Goal: Transaction & Acquisition: Purchase product/service

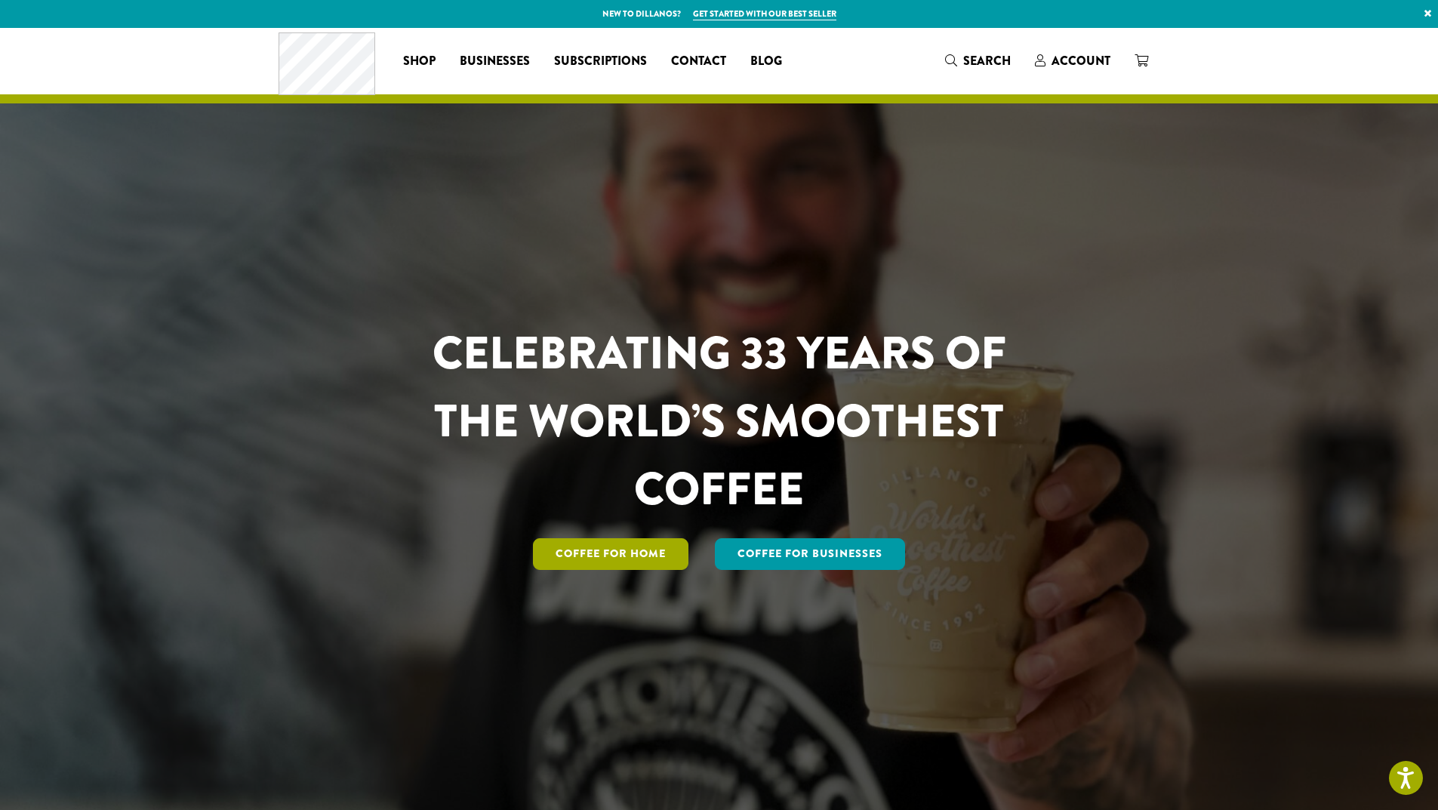
click at [647, 554] on link "Coffee for Home" at bounding box center [610, 554] width 155 height 32
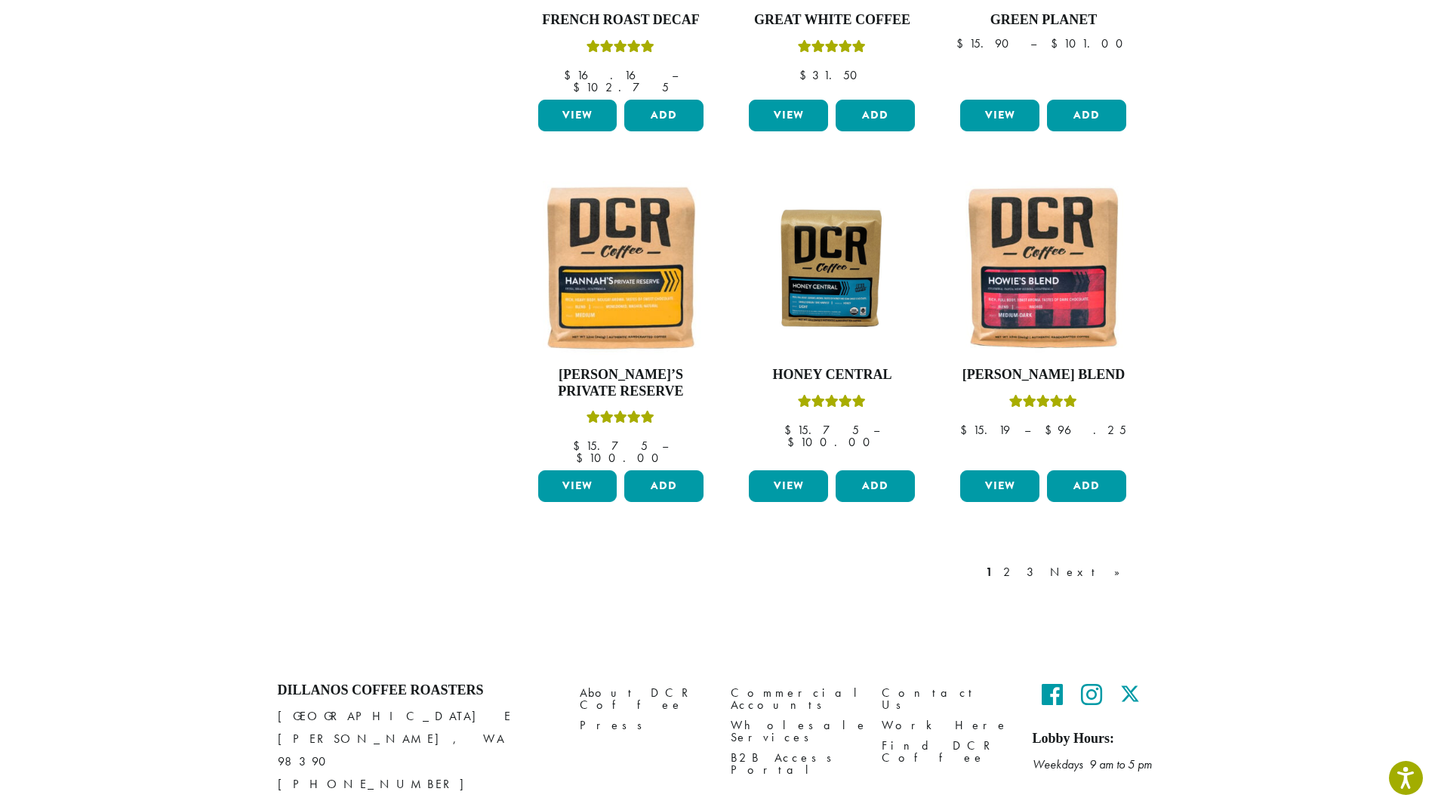
scroll to position [1139, 0]
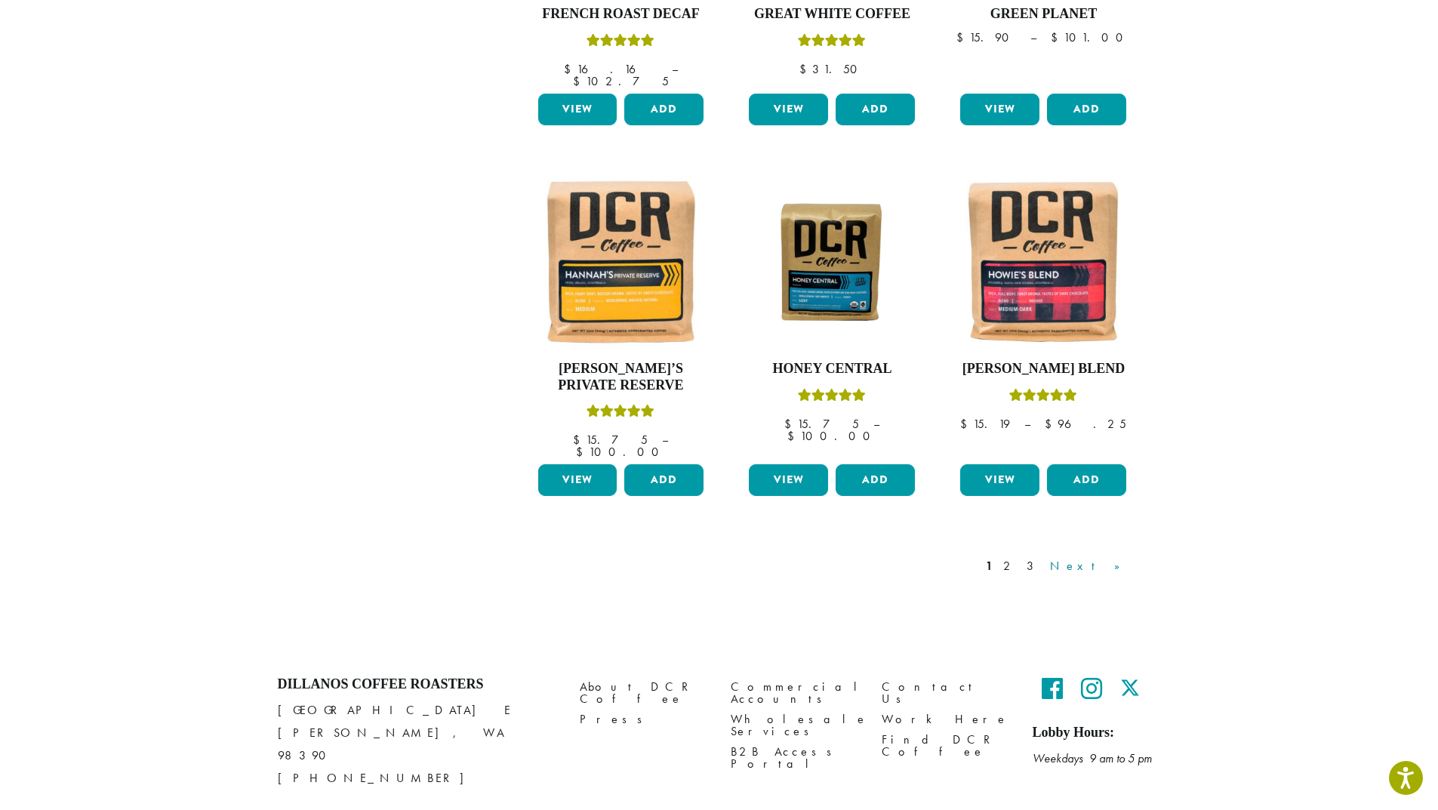
click at [1115, 557] on link "Next »" at bounding box center [1090, 566] width 87 height 18
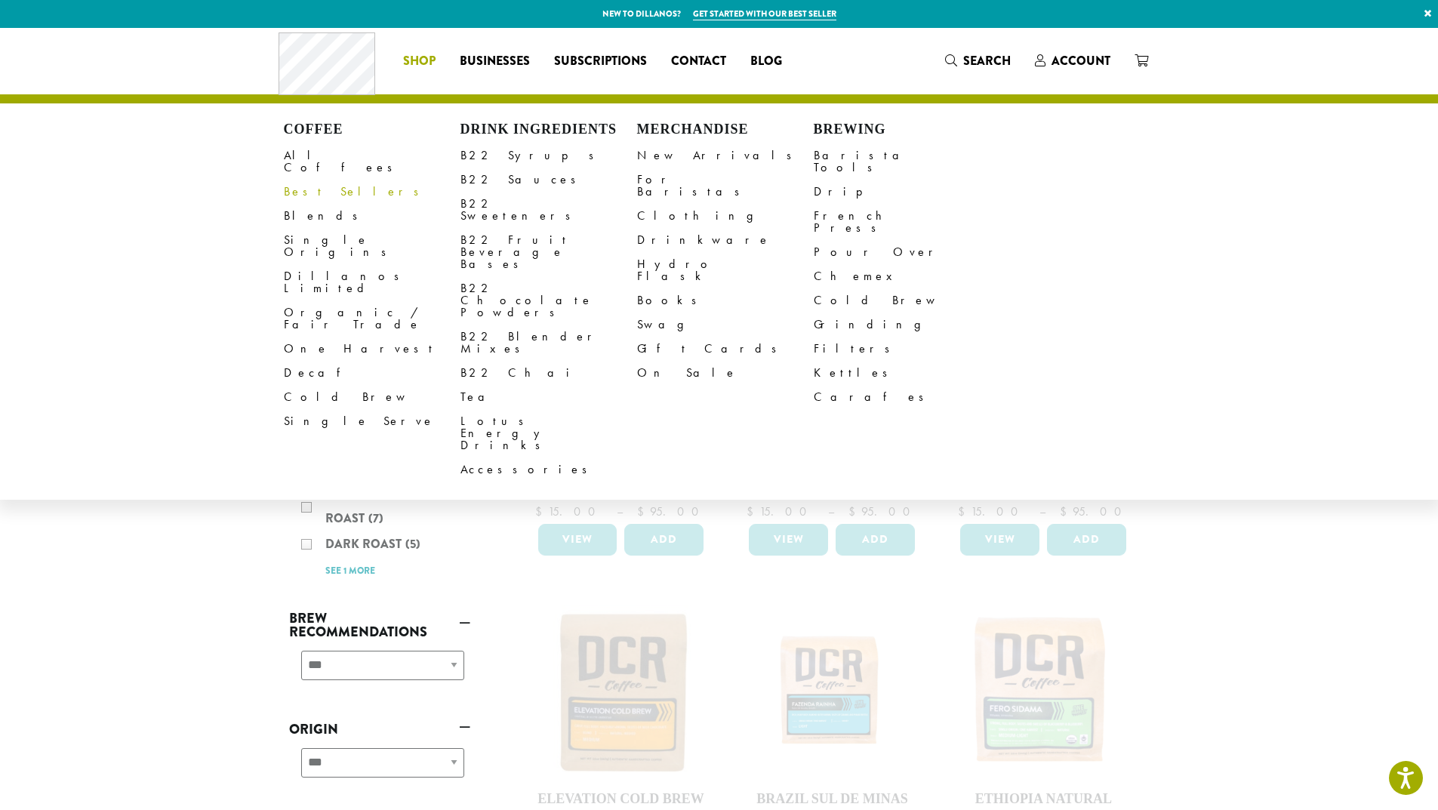
click at [311, 180] on link "Best Sellers" at bounding box center [372, 192] width 177 height 24
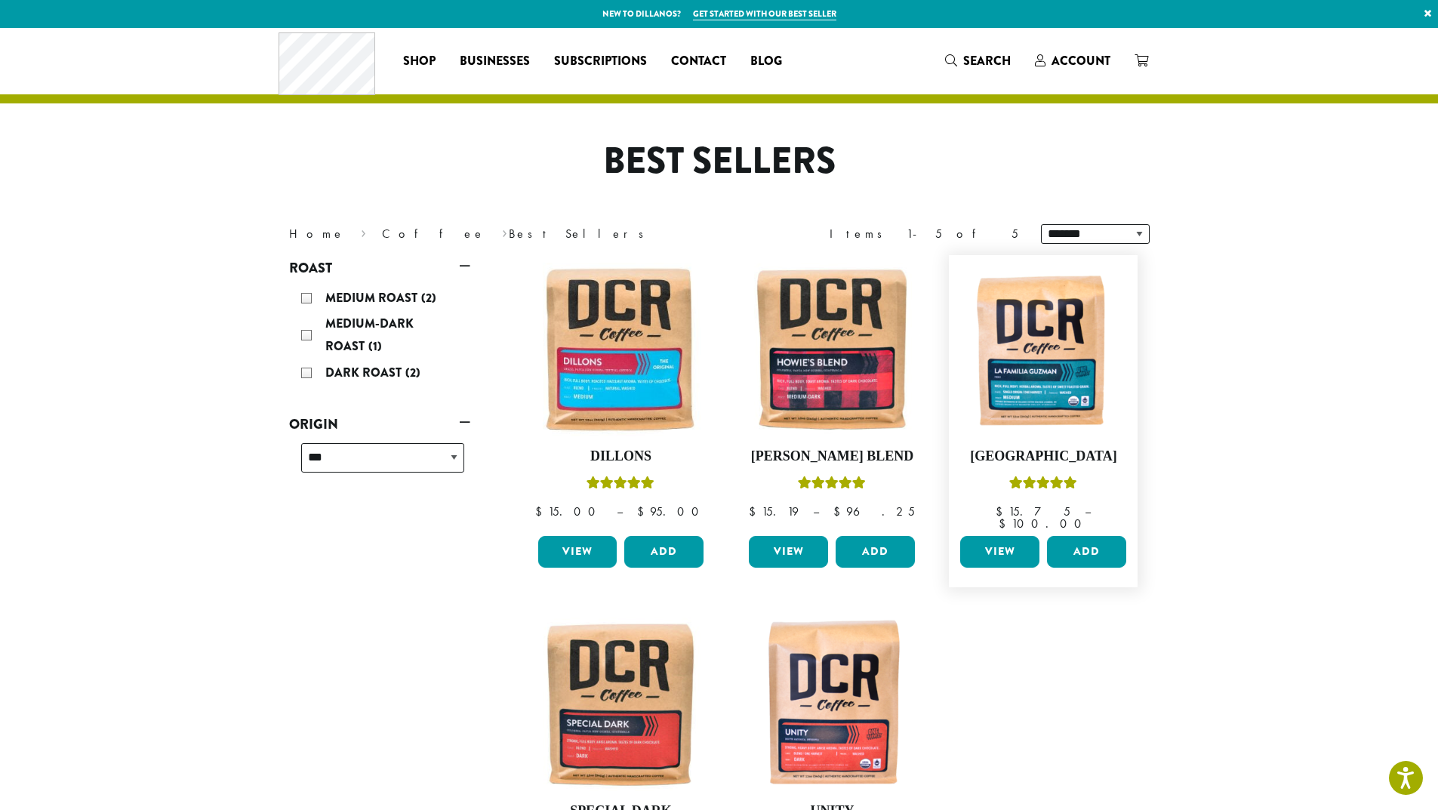
click at [998, 548] on link "View" at bounding box center [999, 552] width 79 height 32
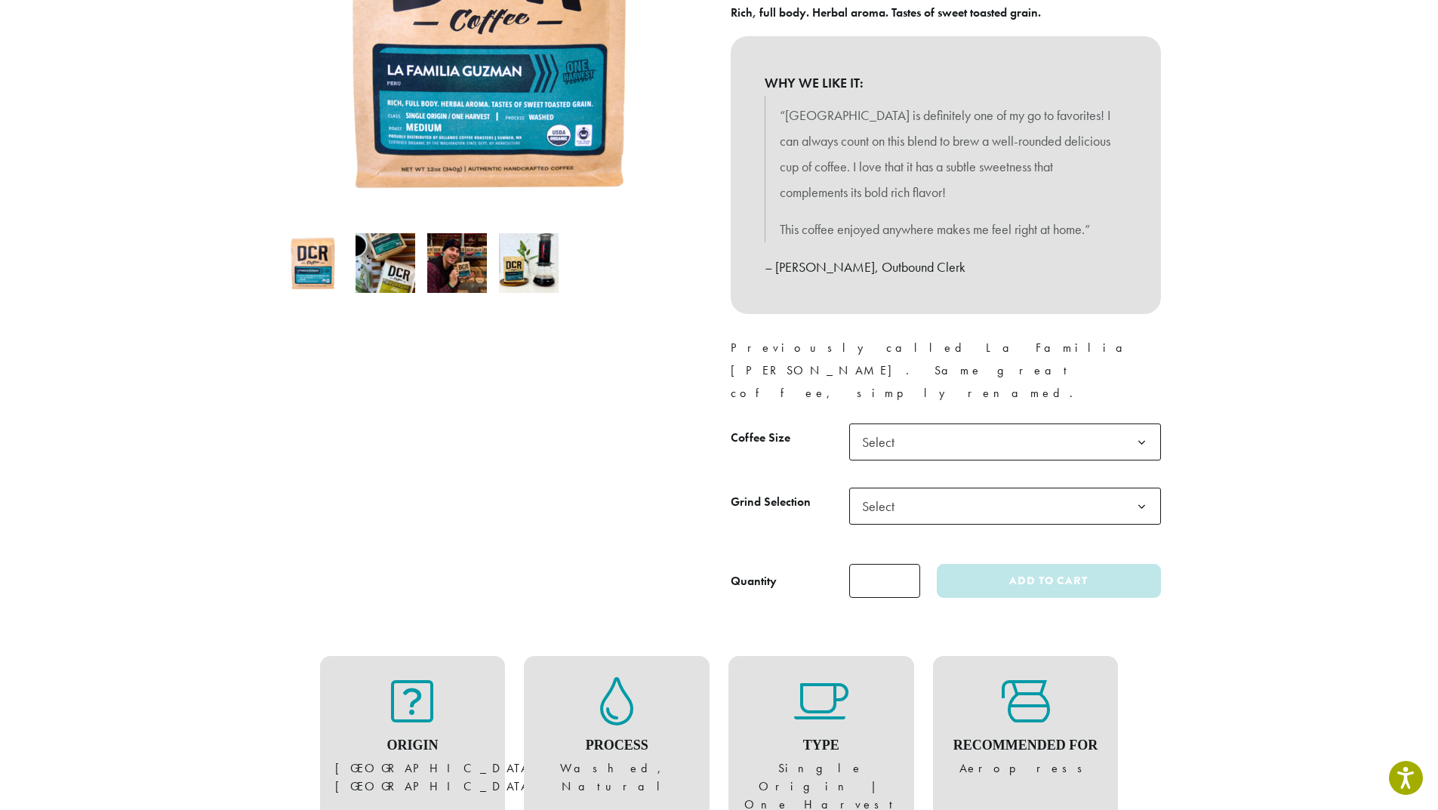
scroll to position [377, 0]
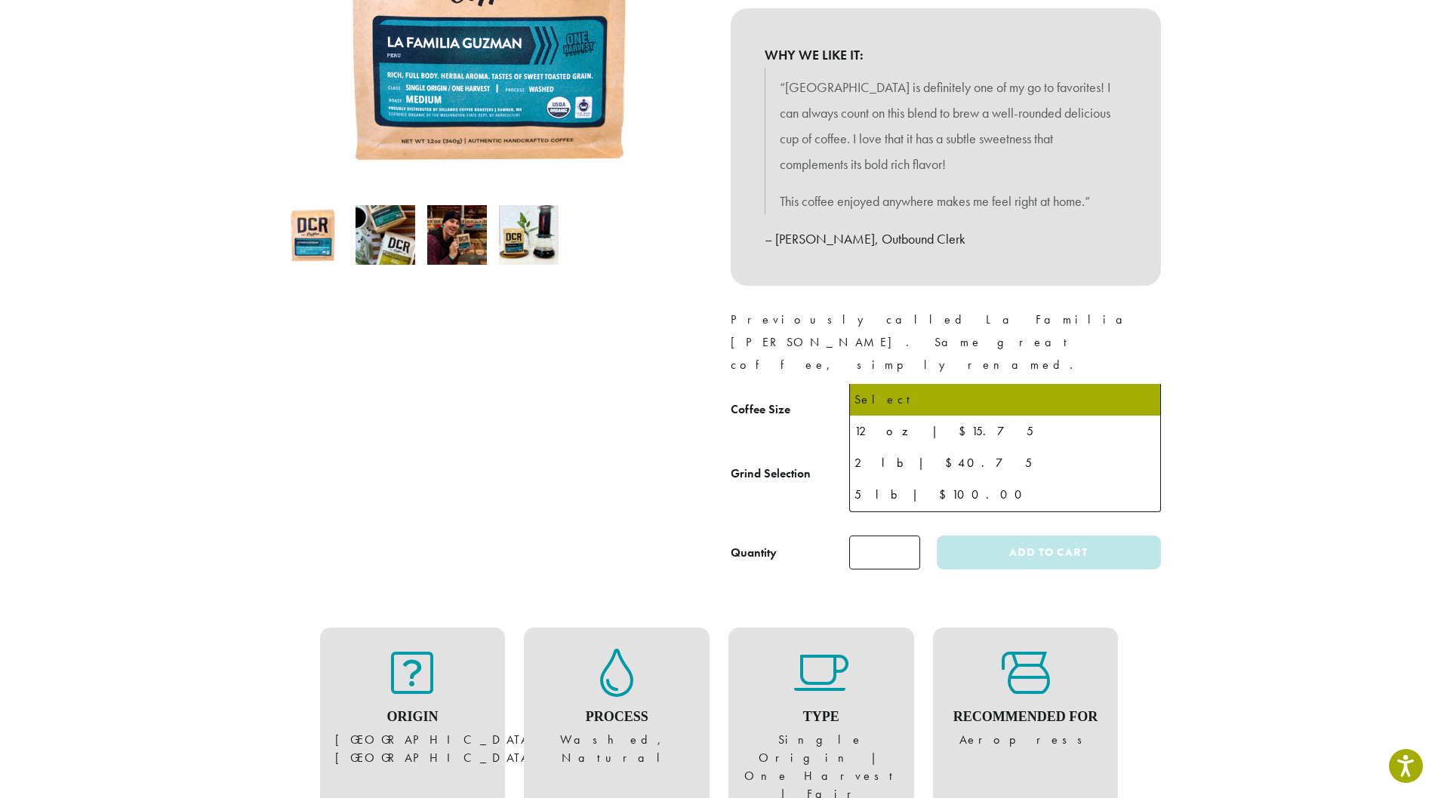
click at [1143, 396] on b at bounding box center [1141, 414] width 37 height 37
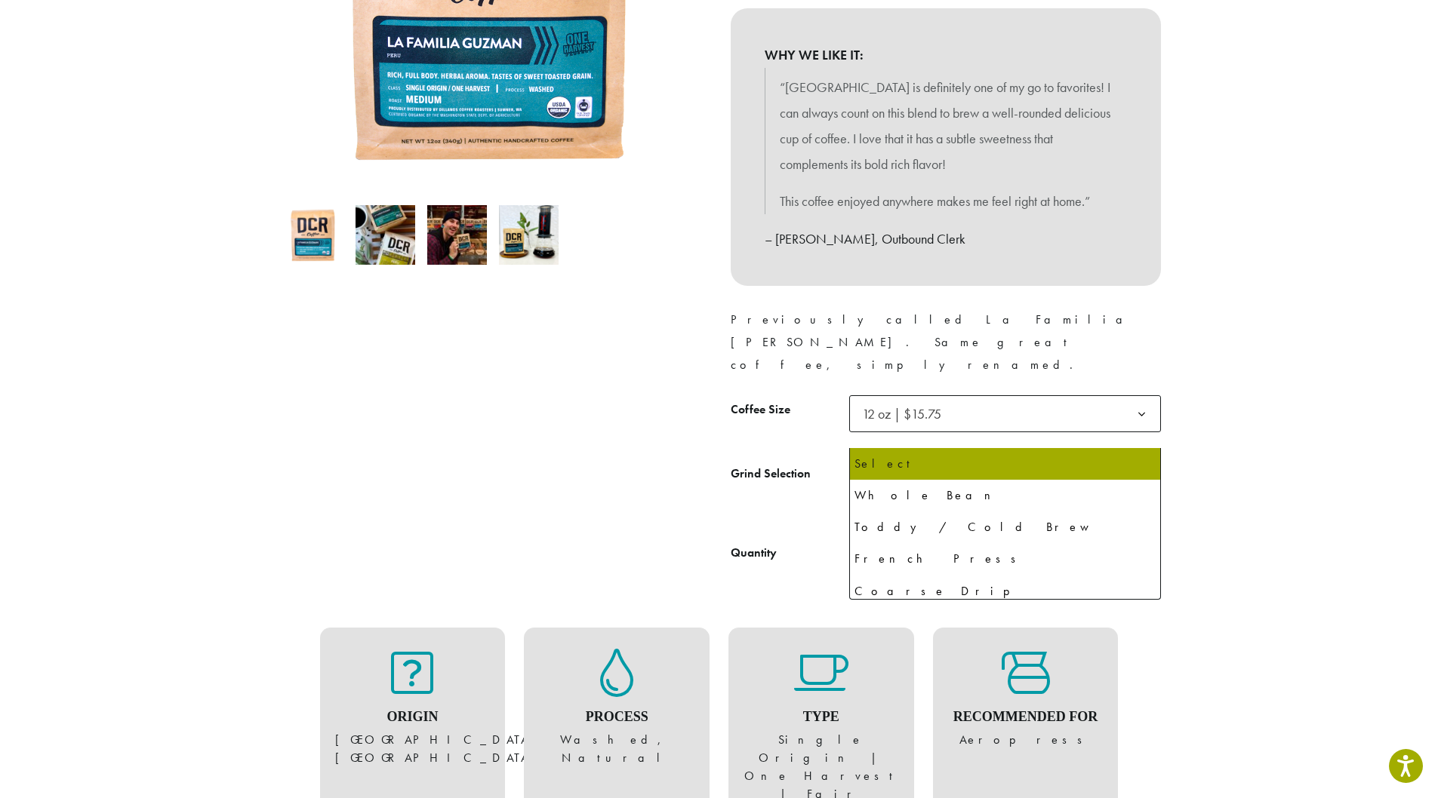
click at [1139, 460] on b at bounding box center [1141, 478] width 37 height 37
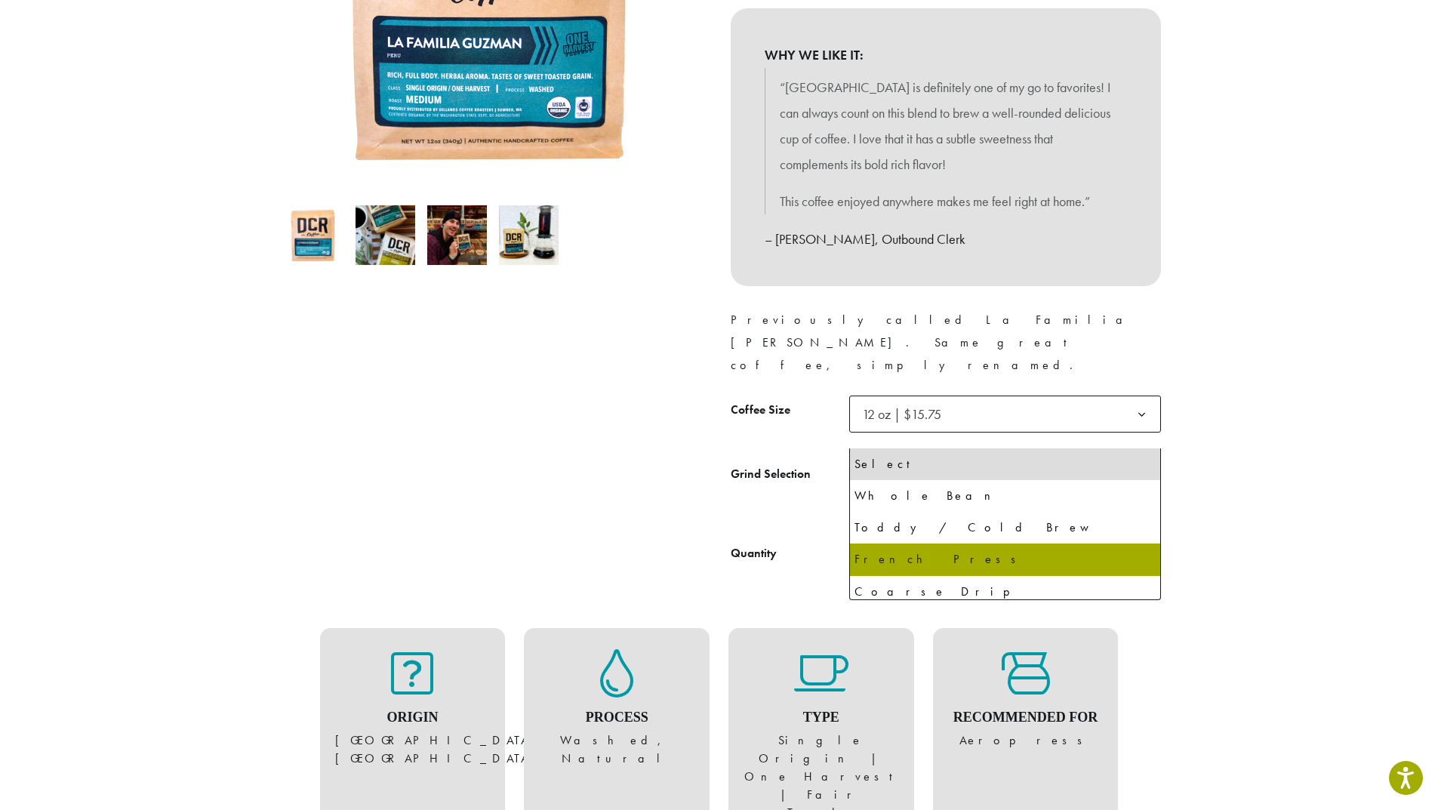
select select "*********"
select select "**********"
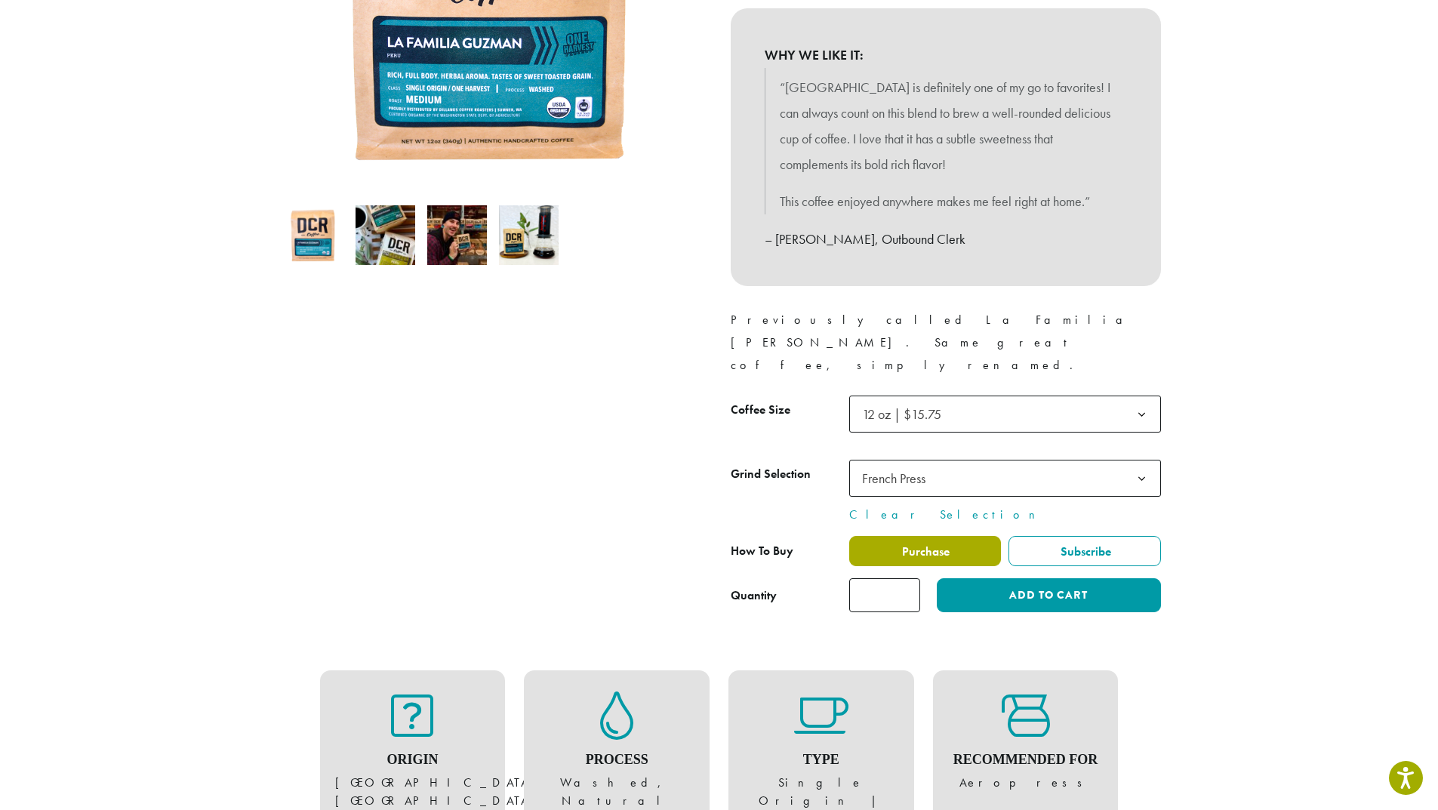
click at [928, 543] on span "Purchase" at bounding box center [925, 551] width 50 height 16
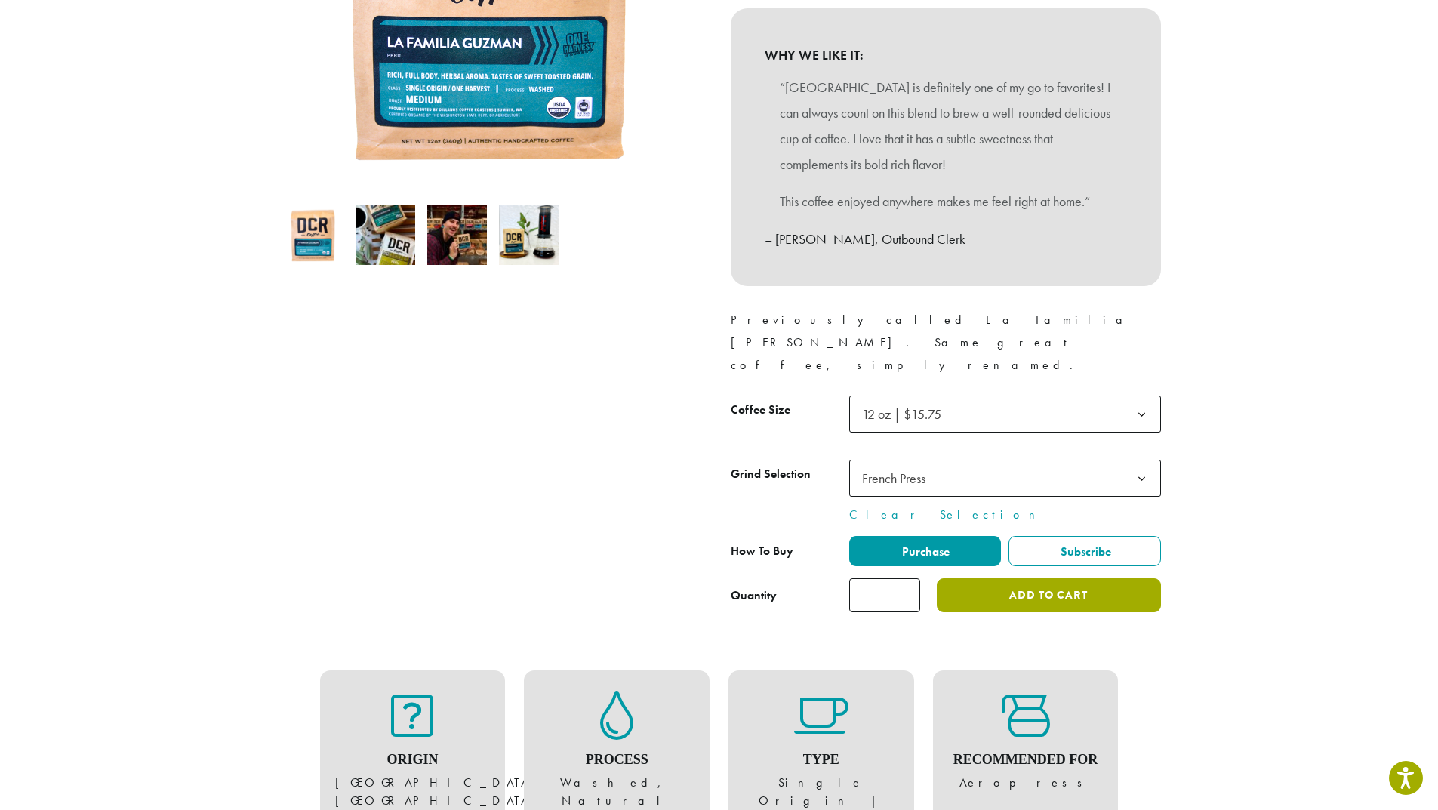
click at [1052, 578] on button "Add to cart" at bounding box center [1048, 595] width 223 height 34
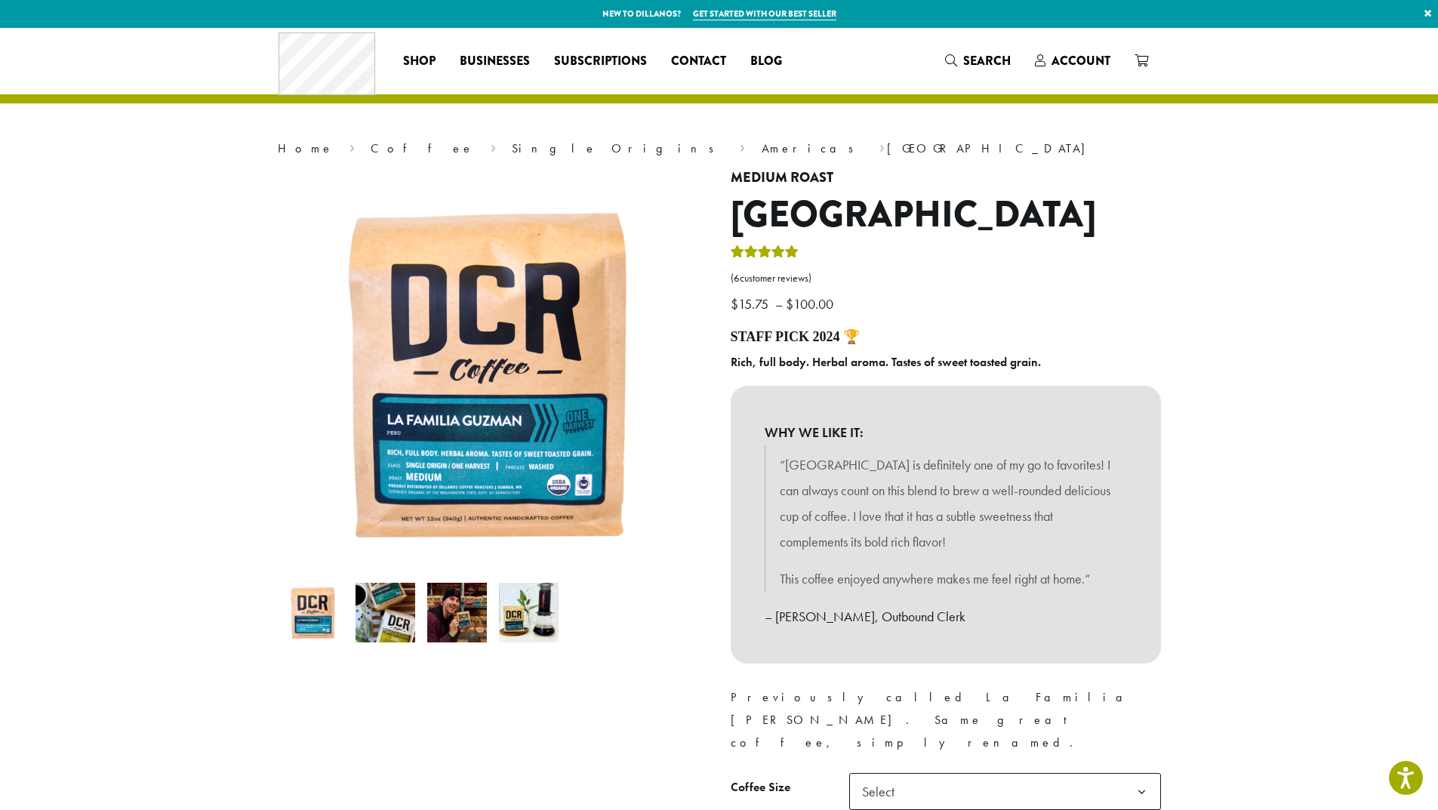
click at [516, 614] on img at bounding box center [529, 613] width 60 height 60
